Goal: Transaction & Acquisition: Purchase product/service

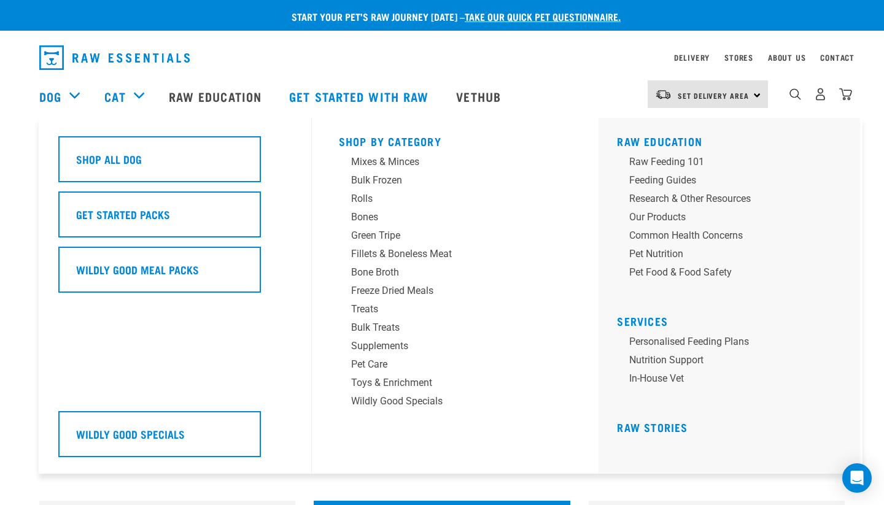
click at [55, 79] on div "Dog" at bounding box center [65, 96] width 53 height 49
click at [50, 98] on link "Dog" at bounding box center [50, 96] width 22 height 18
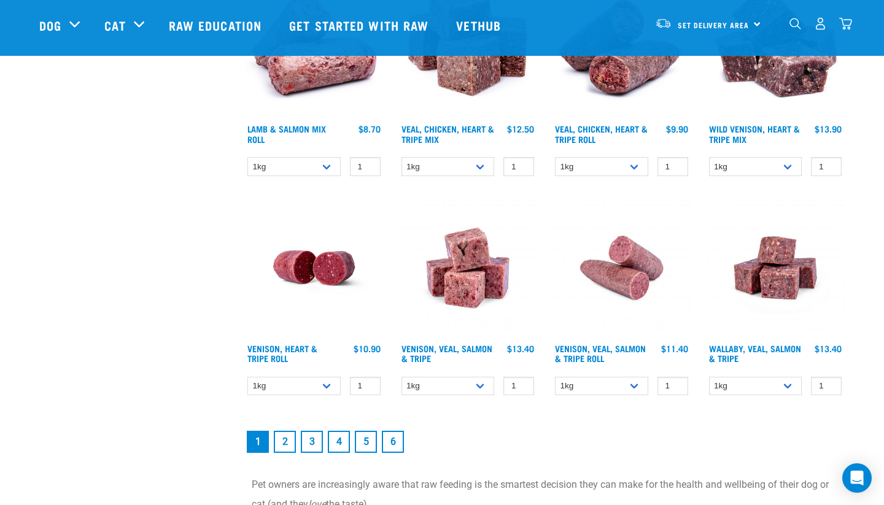
scroll to position [1751, 0]
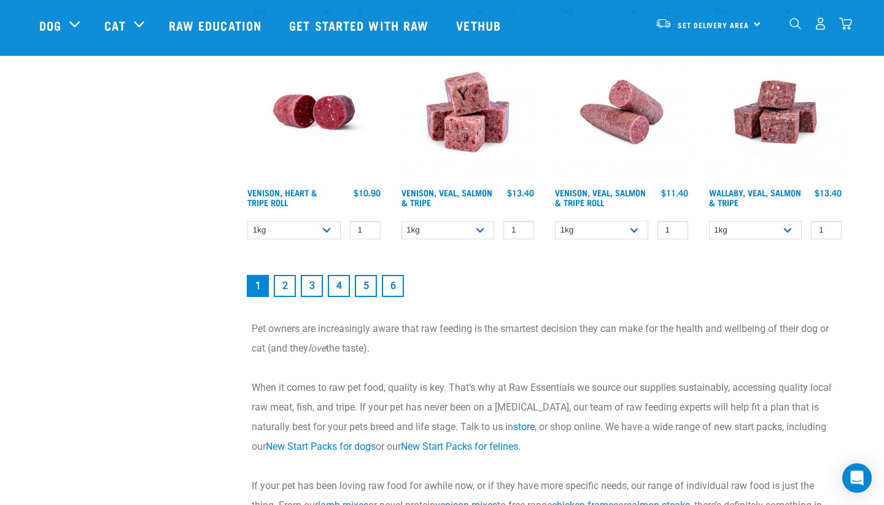
click at [282, 293] on link "2" at bounding box center [285, 286] width 22 height 22
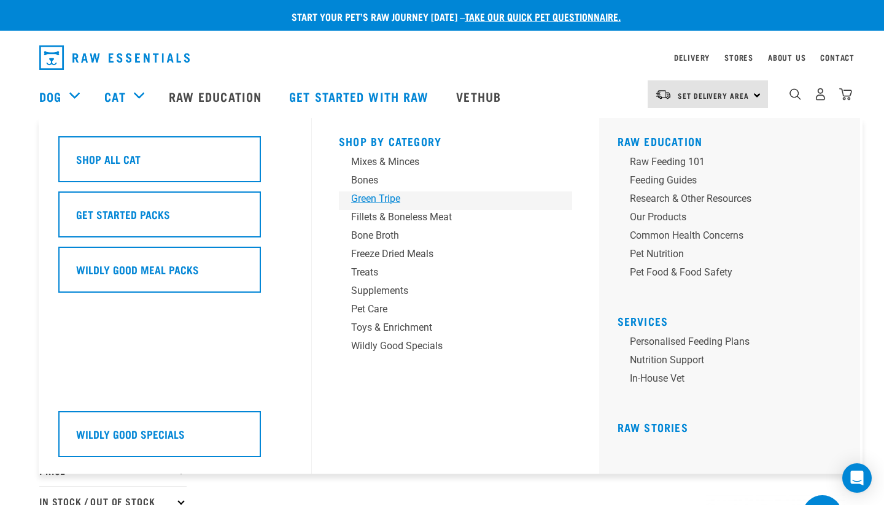
click at [360, 199] on div "Green Tripe" at bounding box center [446, 198] width 191 height 15
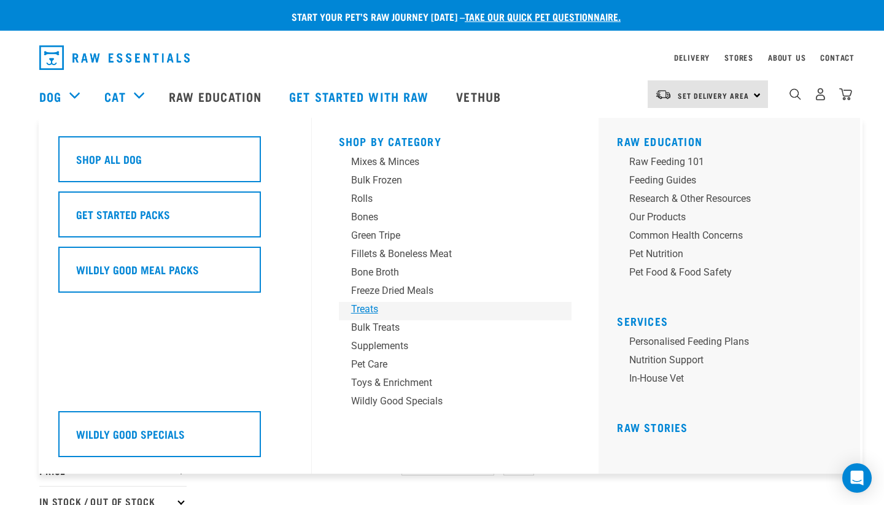
click at [360, 309] on div "Treats" at bounding box center [446, 309] width 191 height 15
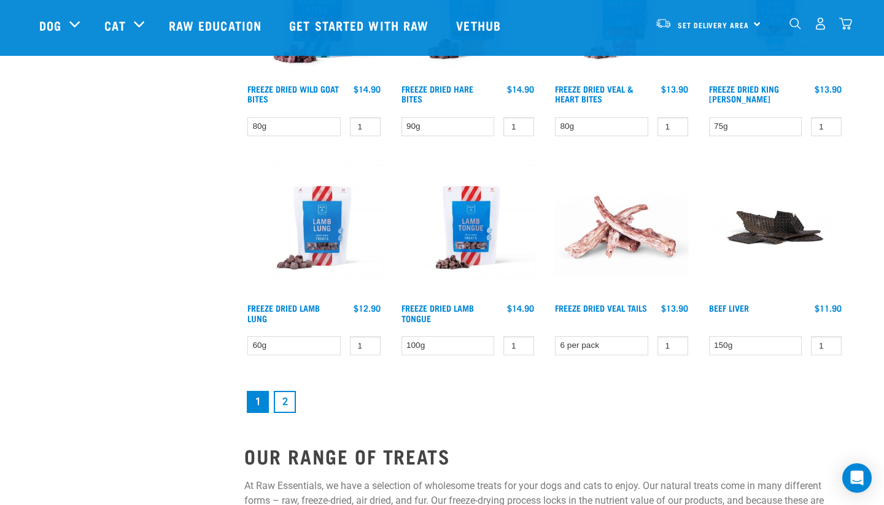
scroll to position [1596, 0]
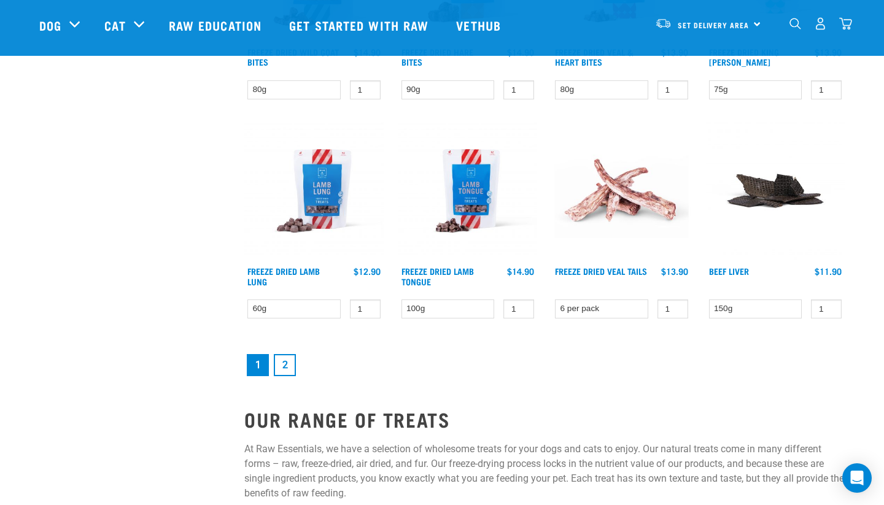
click at [293, 367] on link "2" at bounding box center [285, 365] width 22 height 22
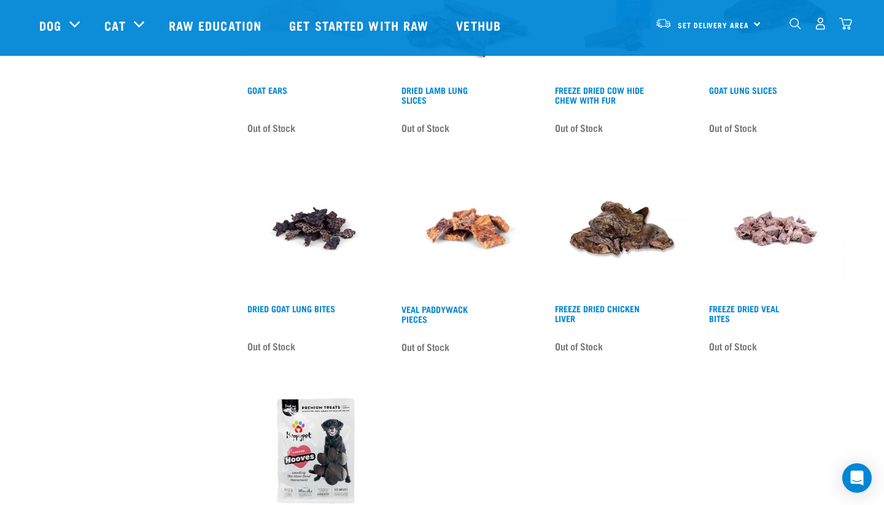
scroll to position [1392, 0]
